Goal: Find specific page/section: Find specific page/section

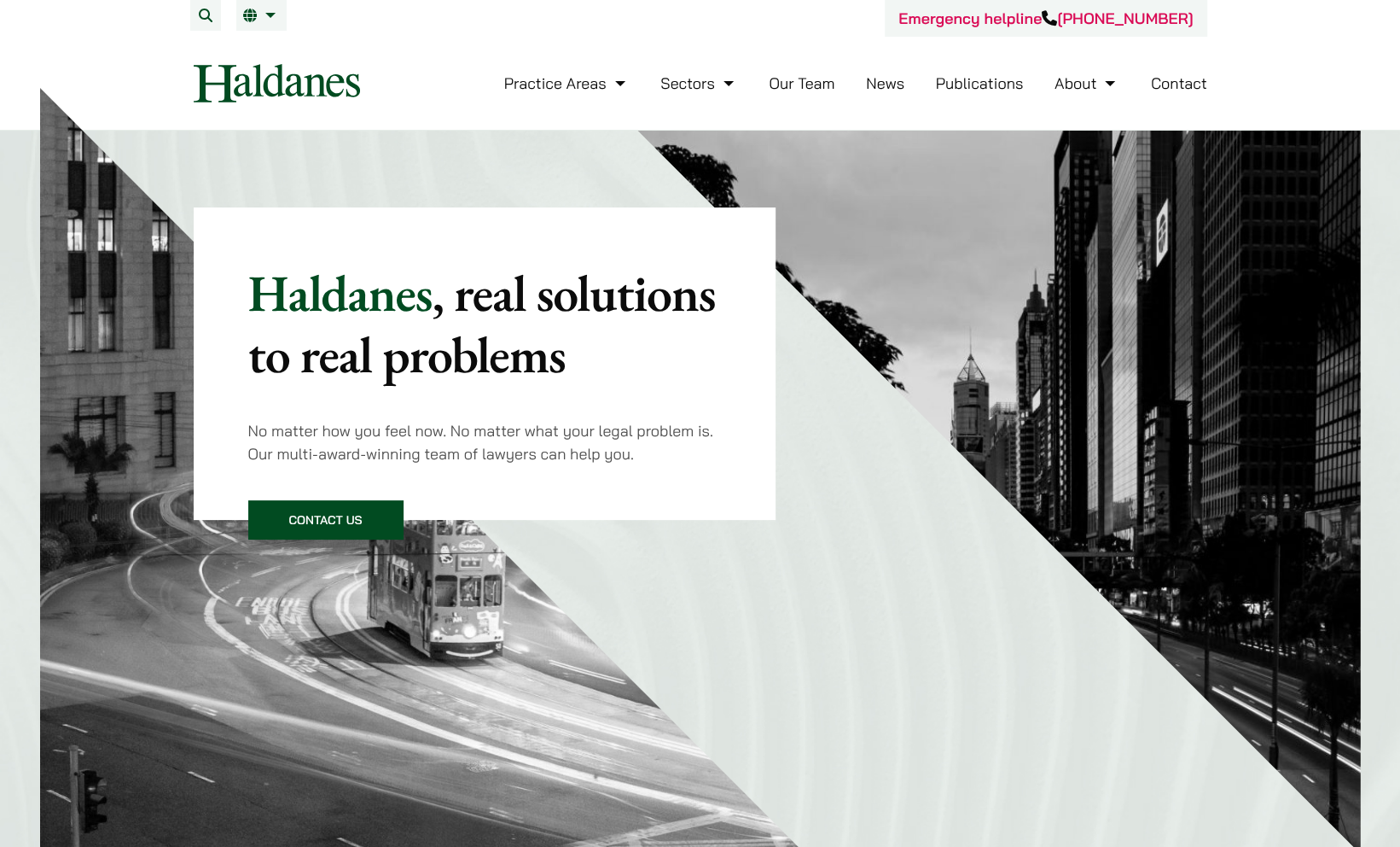
click at [797, 90] on link "Our Team" at bounding box center [801, 83] width 66 height 20
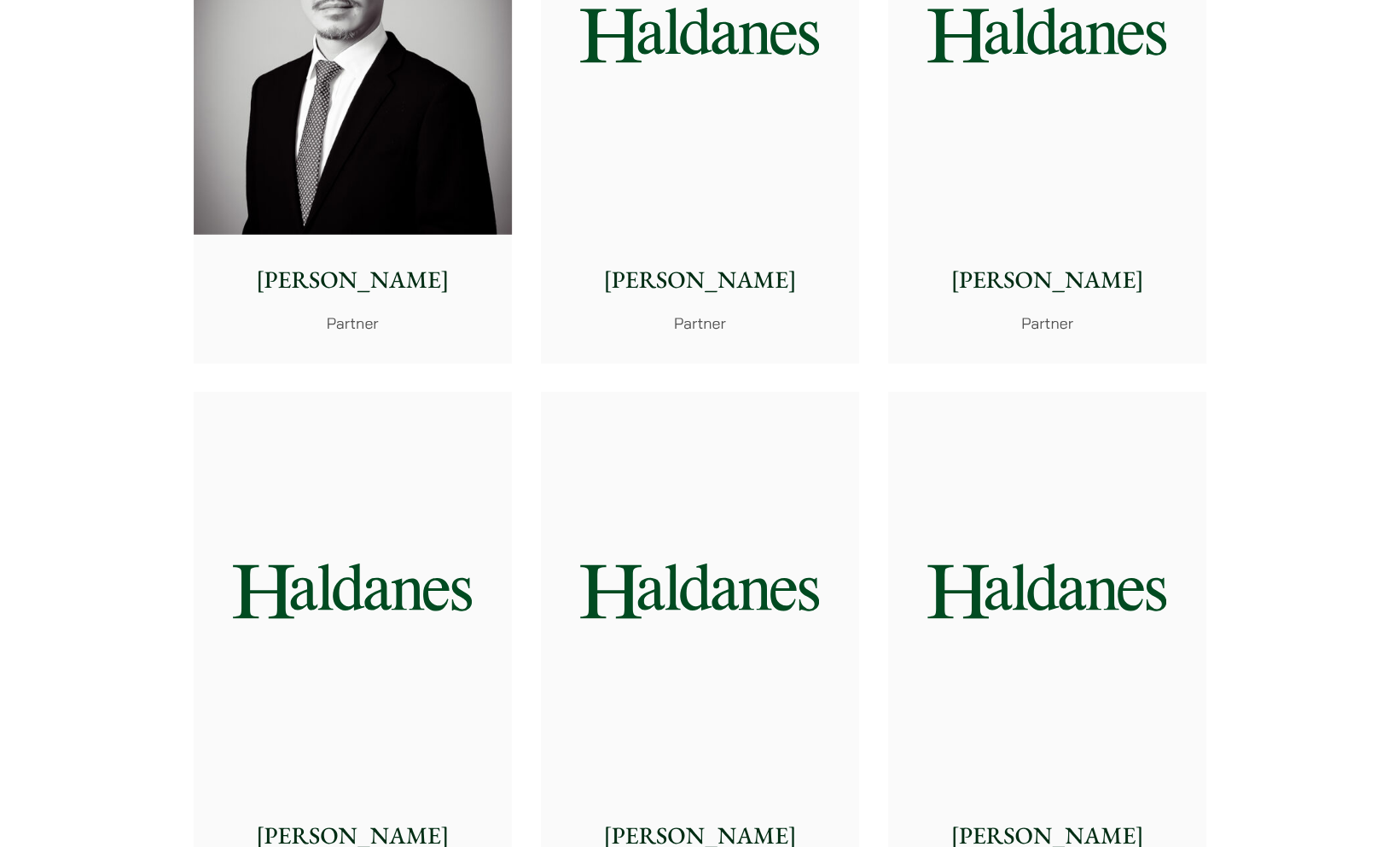
scroll to position [2737, 0]
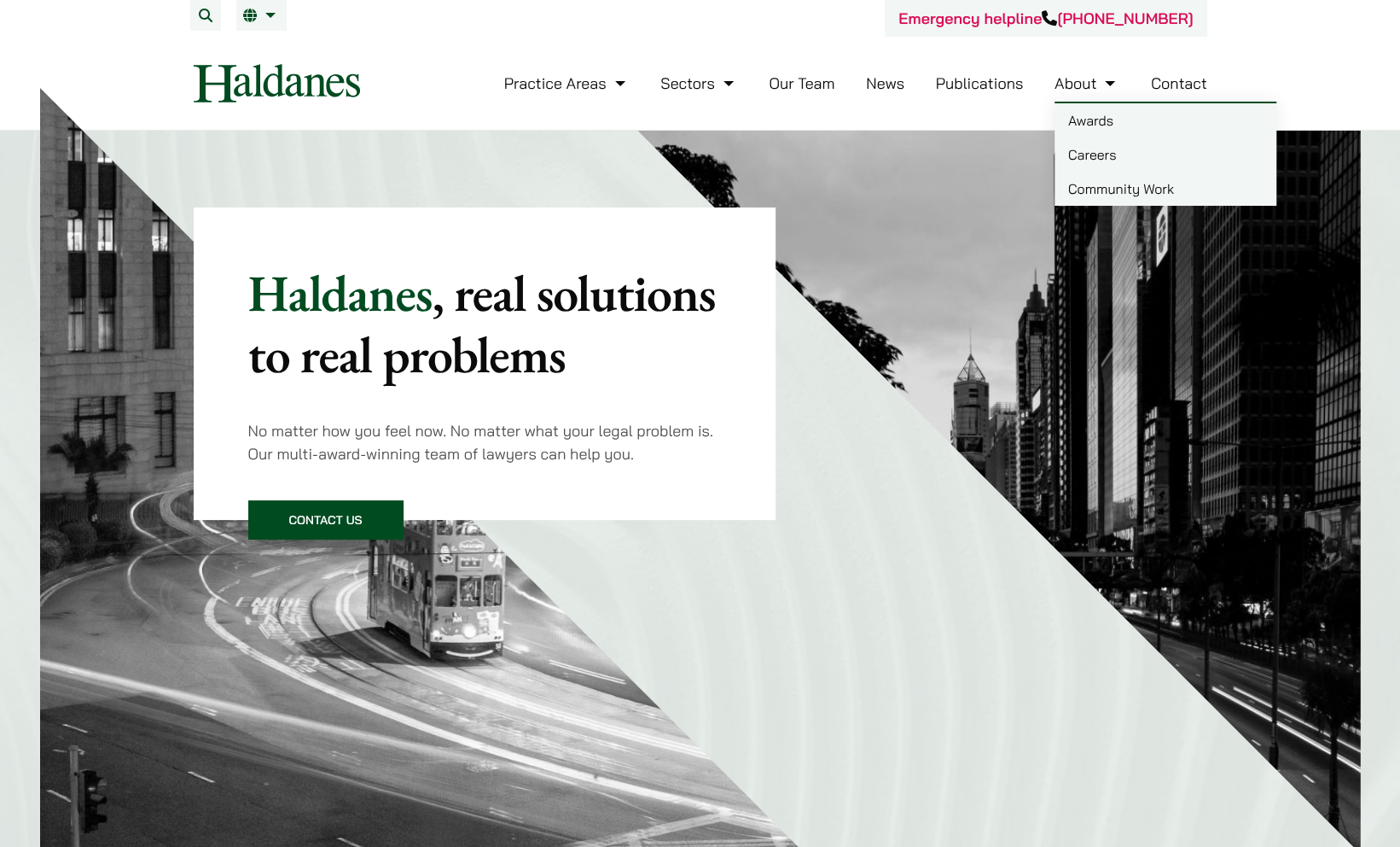
click at [1082, 154] on link "Careers" at bounding box center [1165, 154] width 222 height 34
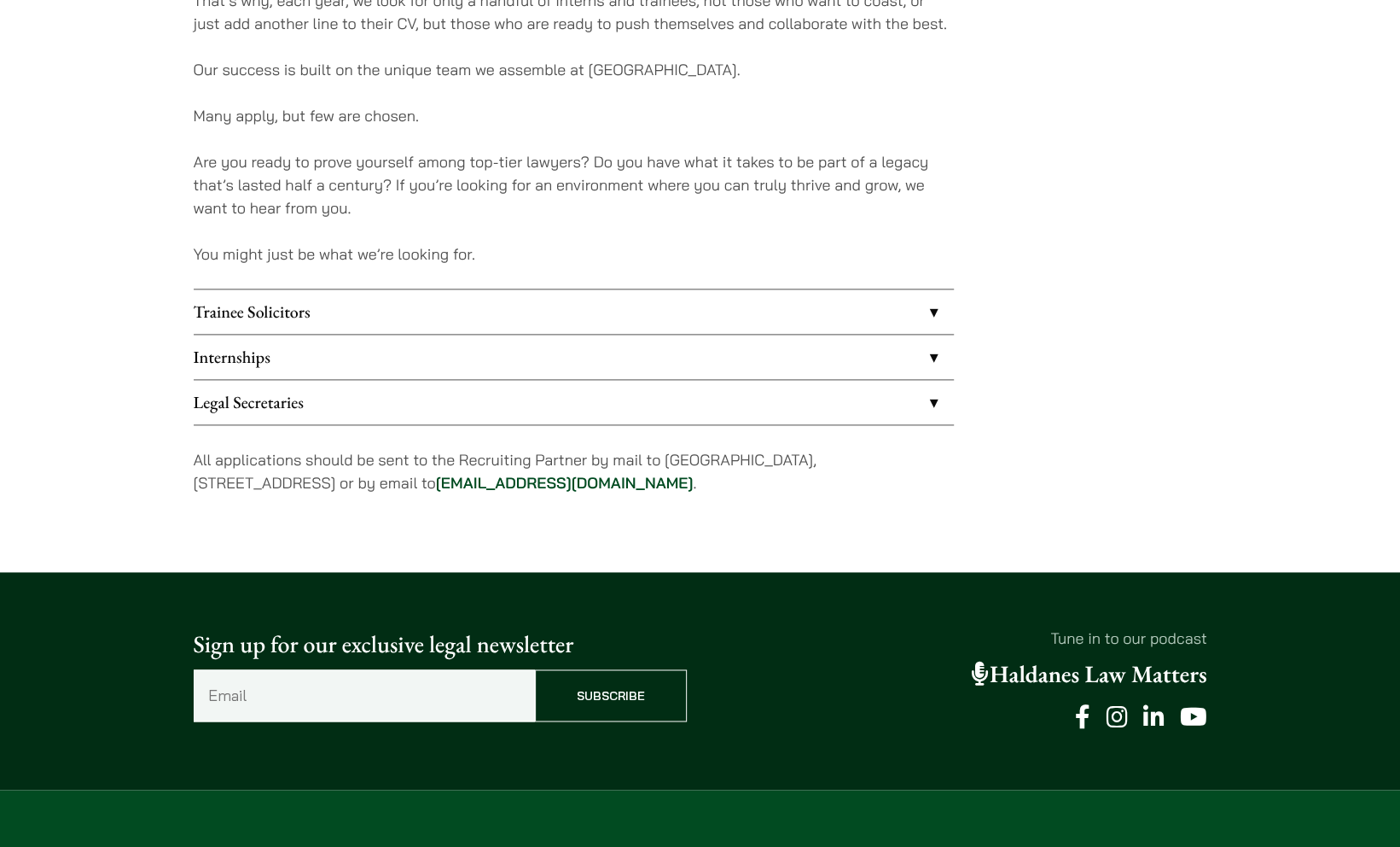
scroll to position [1310, 0]
